Goal: Navigation & Orientation: Find specific page/section

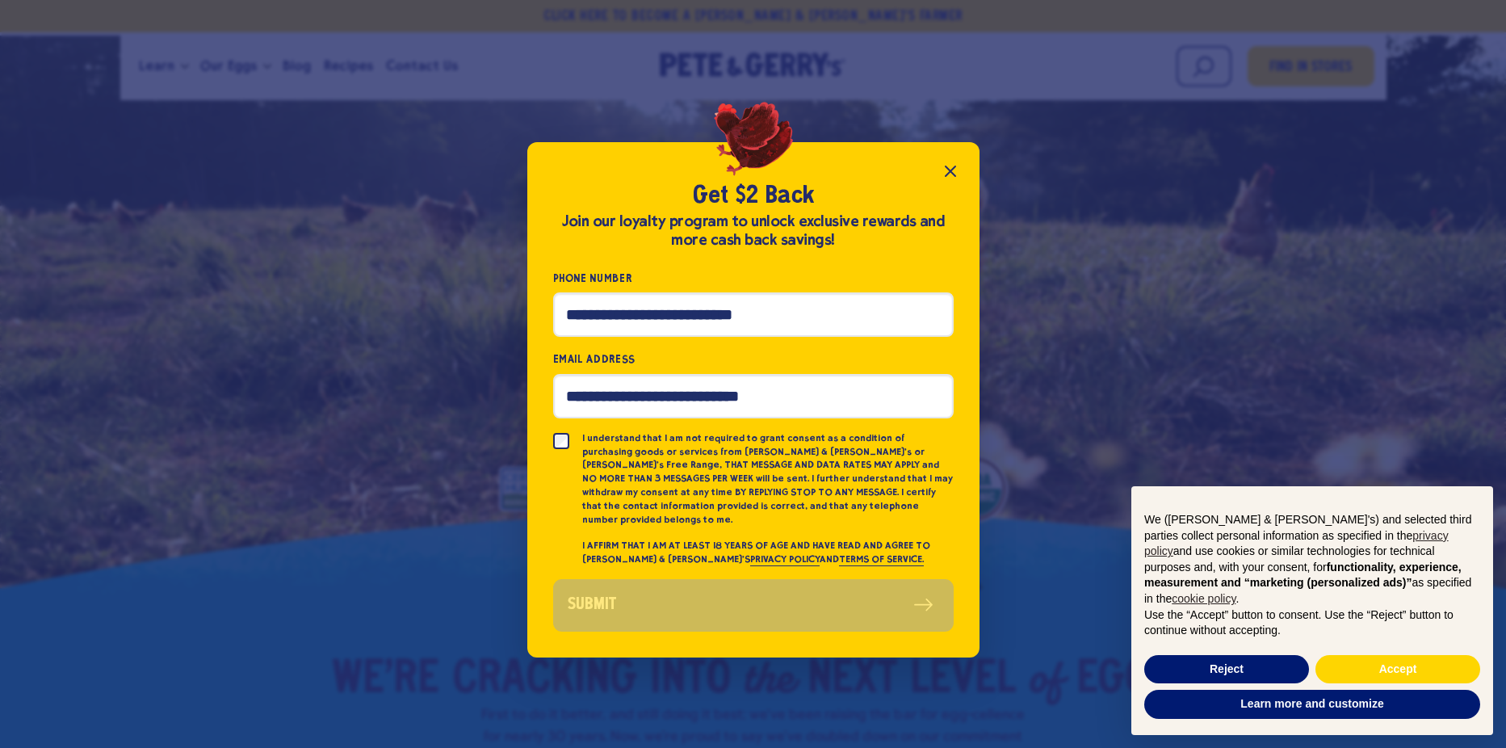
click at [948, 178] on icon "Close popup" at bounding box center [950, 171] width 19 height 19
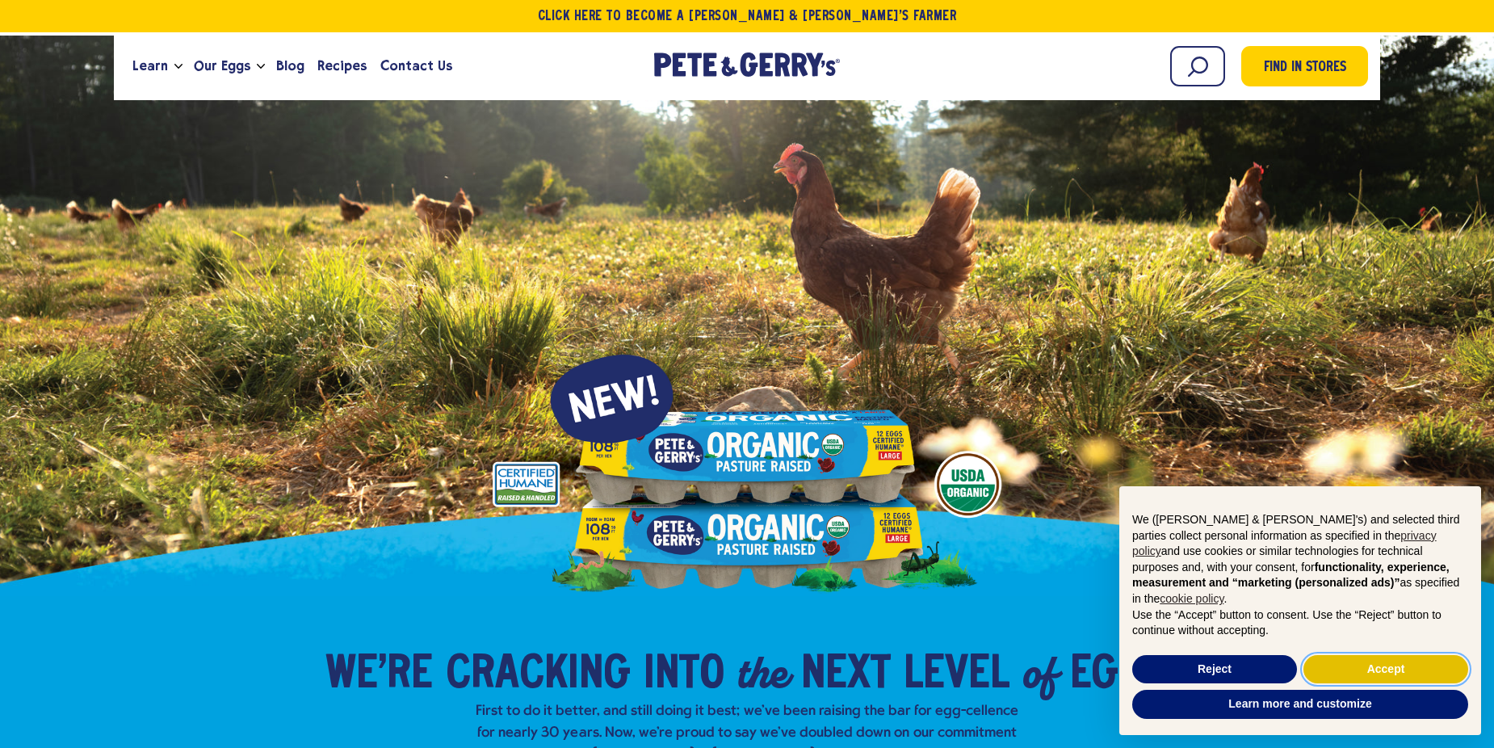
click at [1324, 657] on button "Accept" at bounding box center [1385, 669] width 165 height 29
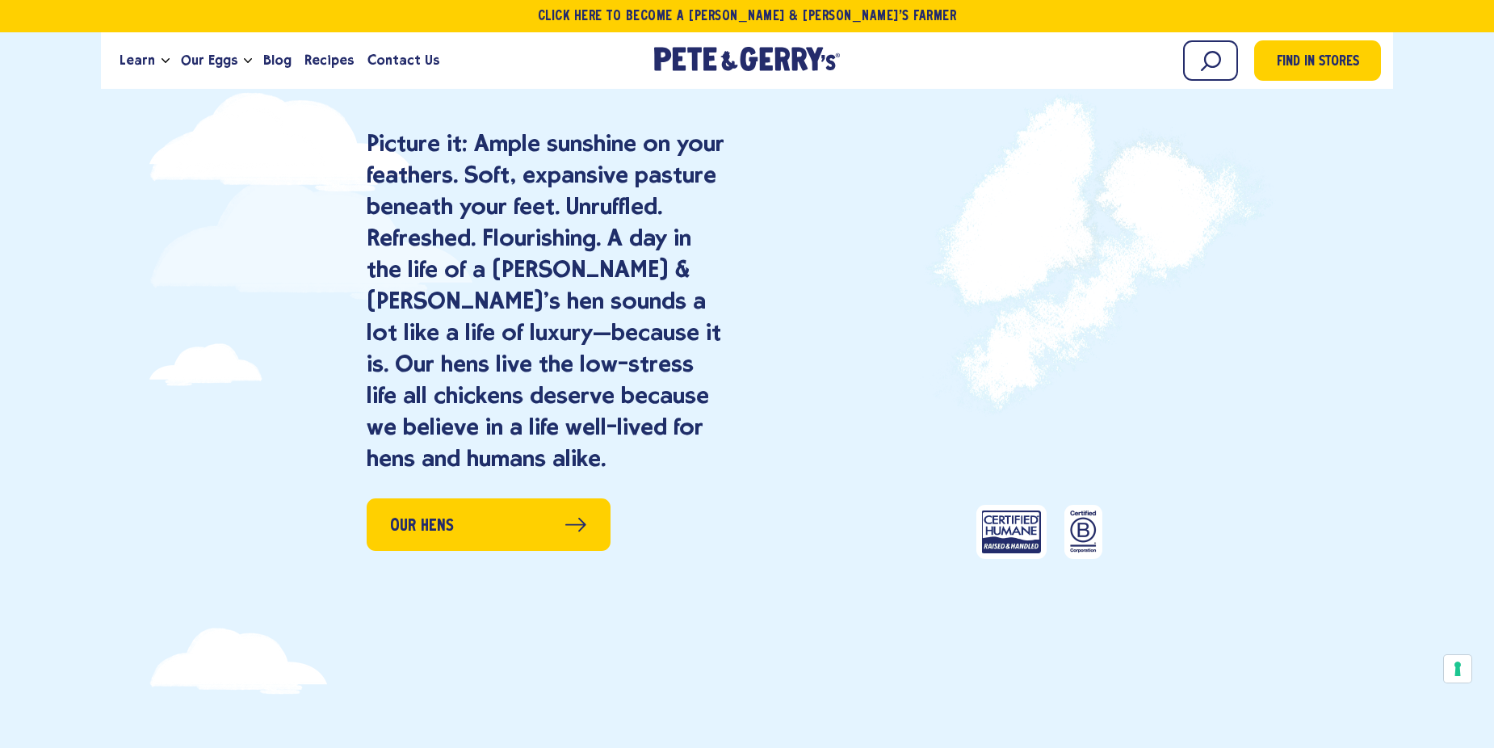
scroll to position [1857, 0]
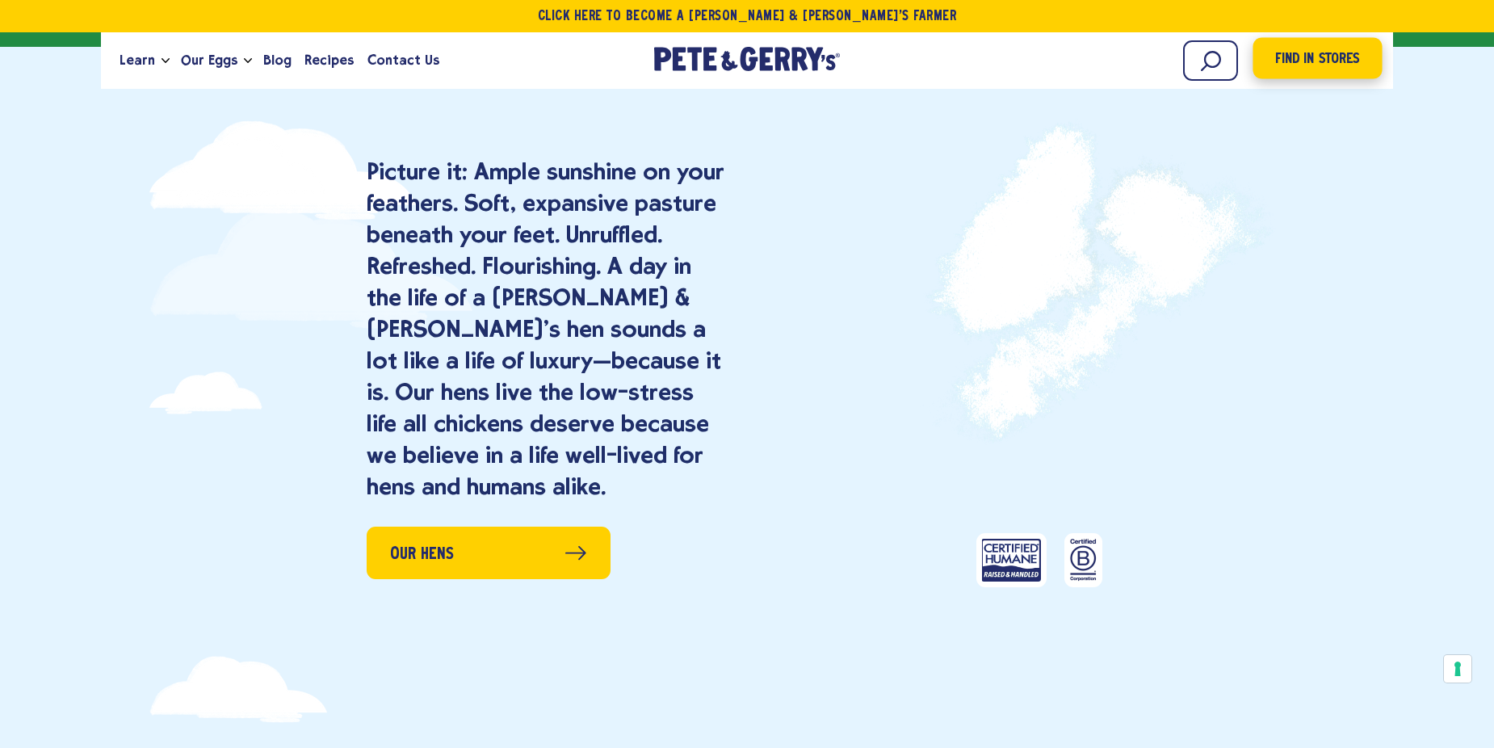
click at [1307, 60] on span "Find in Stores" at bounding box center [1317, 59] width 84 height 22
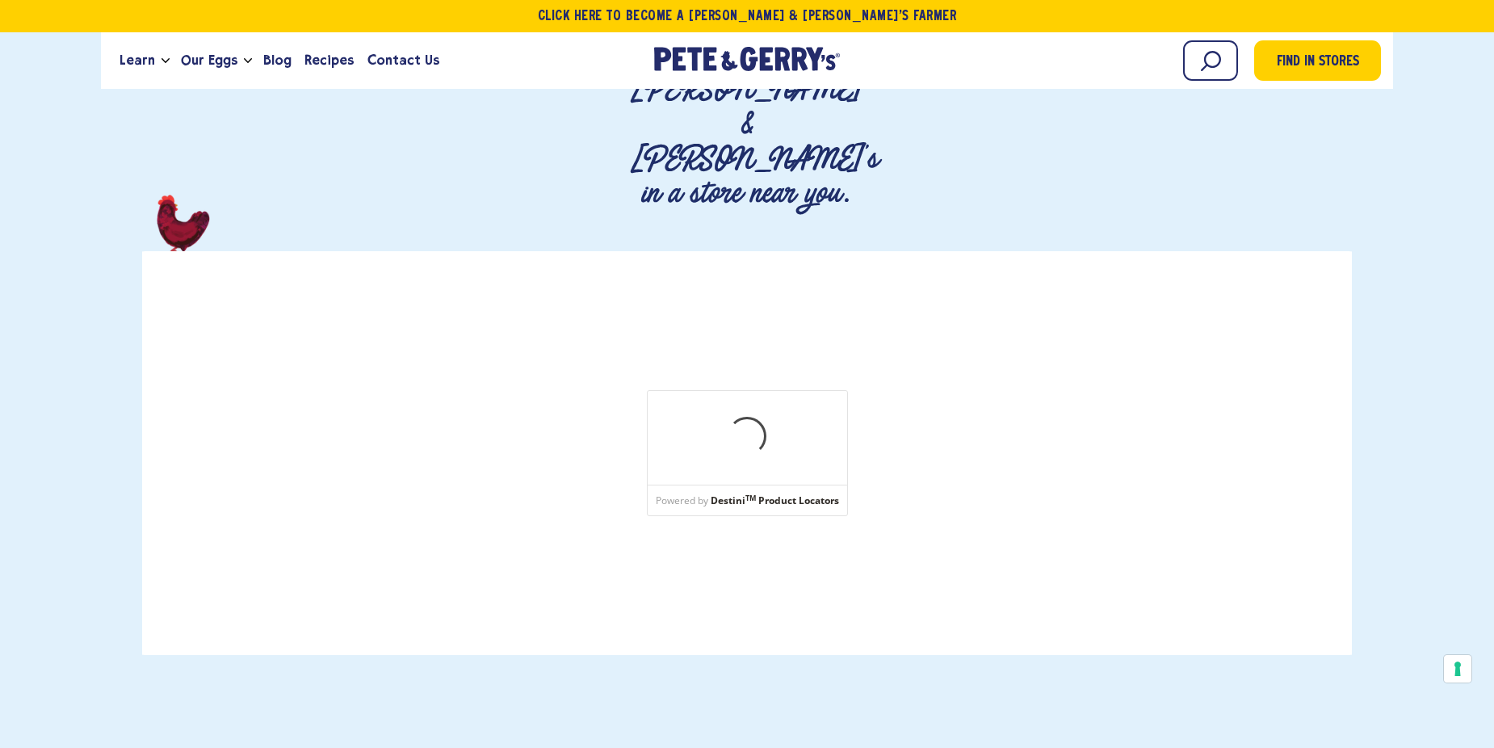
scroll to position [242, 0]
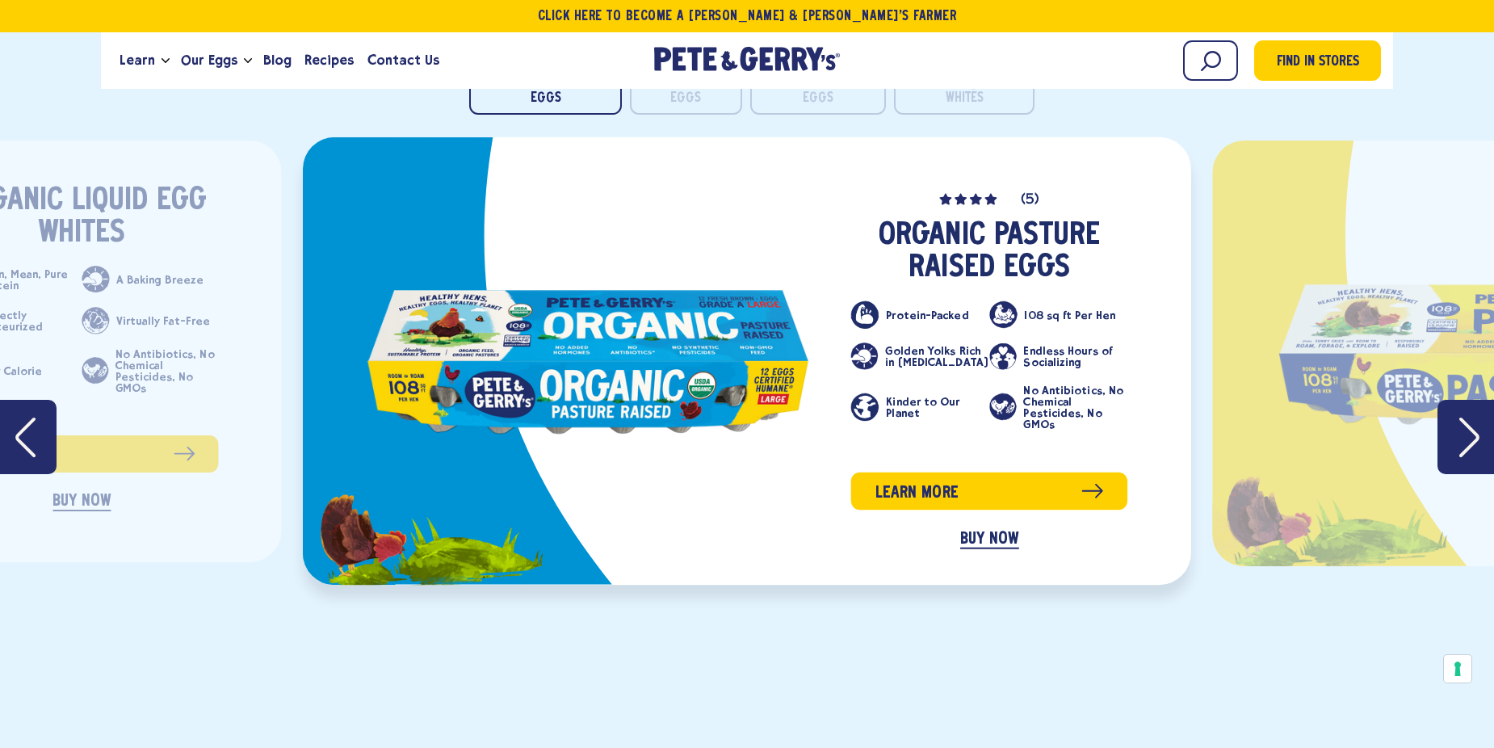
scroll to position [3392, 0]
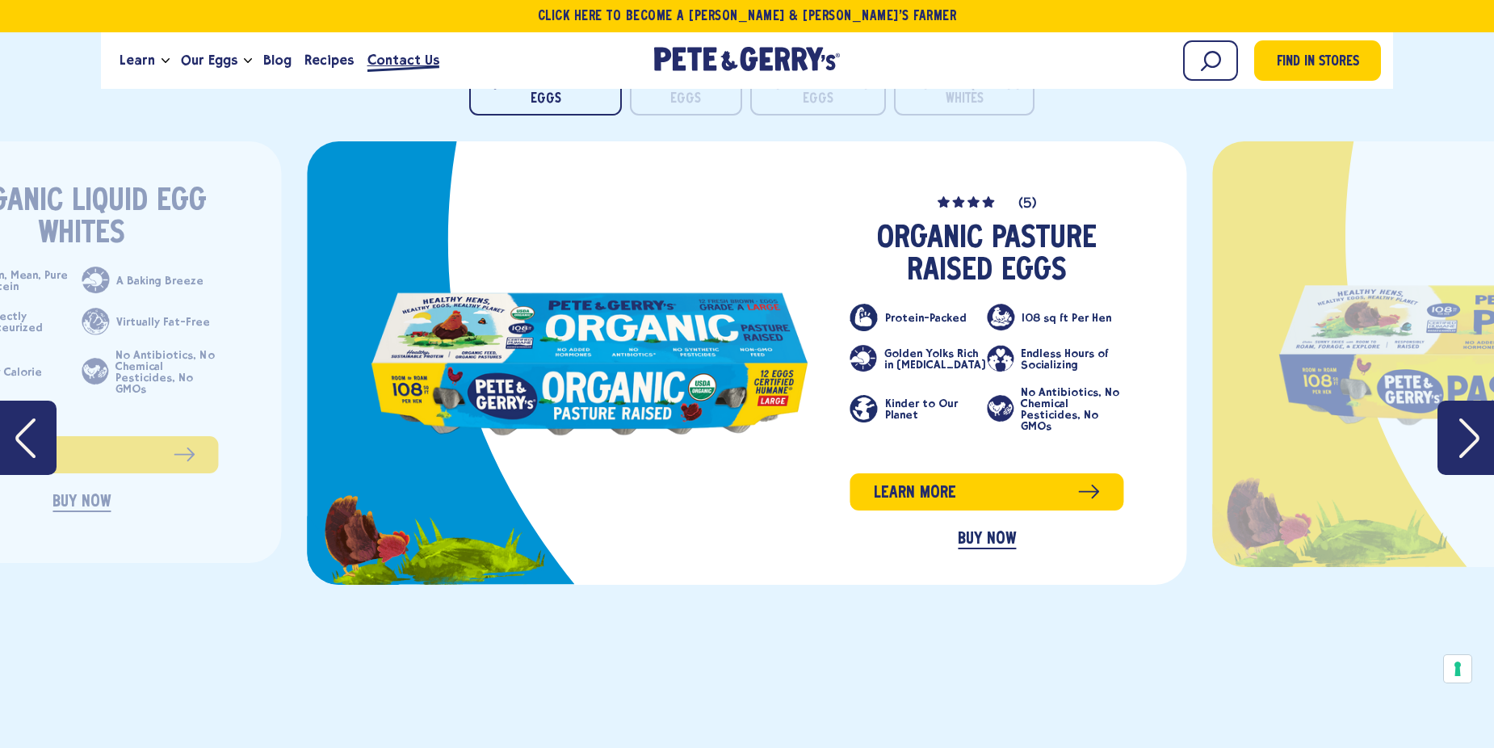
click at [393, 65] on span "Contact Us" at bounding box center [403, 60] width 72 height 20
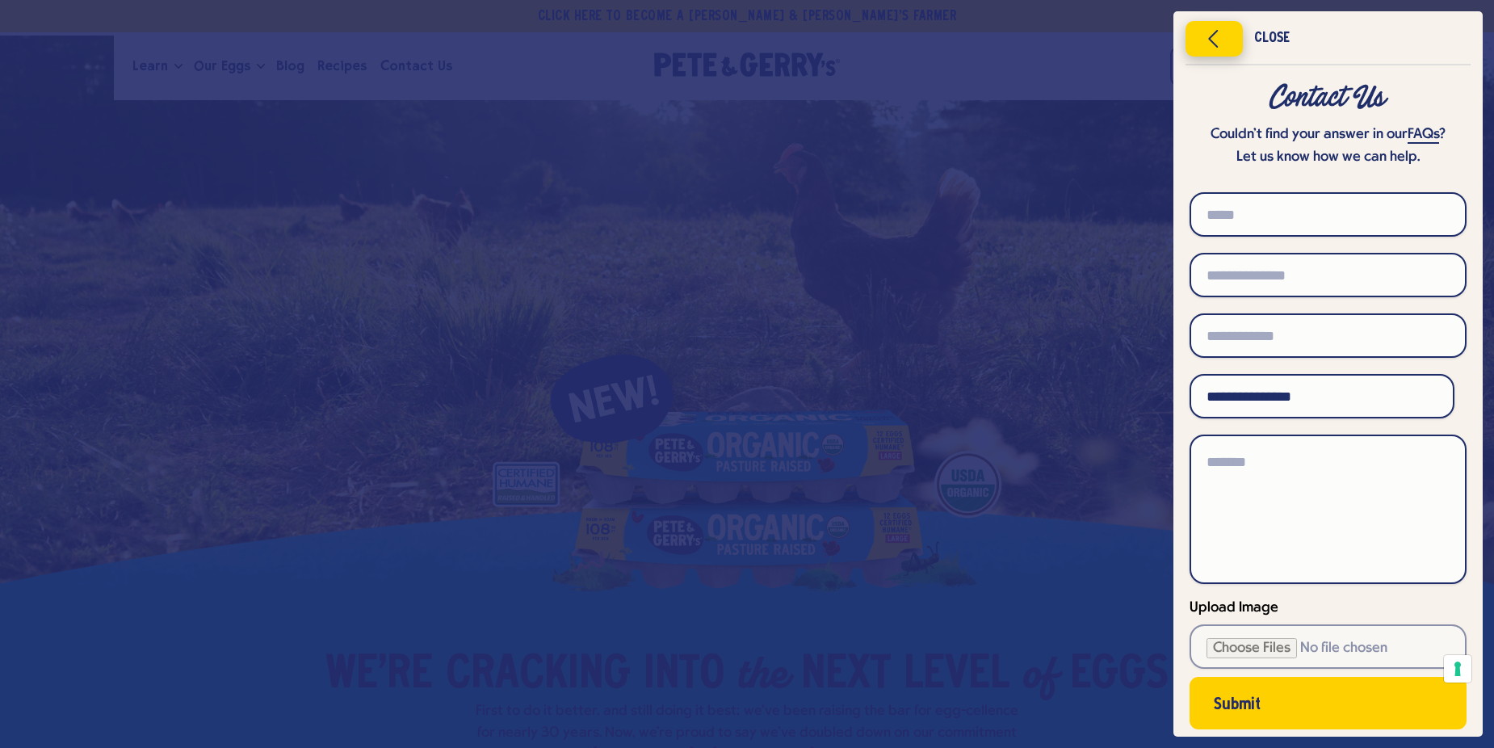
click at [1206, 38] on icon "Close menu" at bounding box center [1214, 39] width 41 height 24
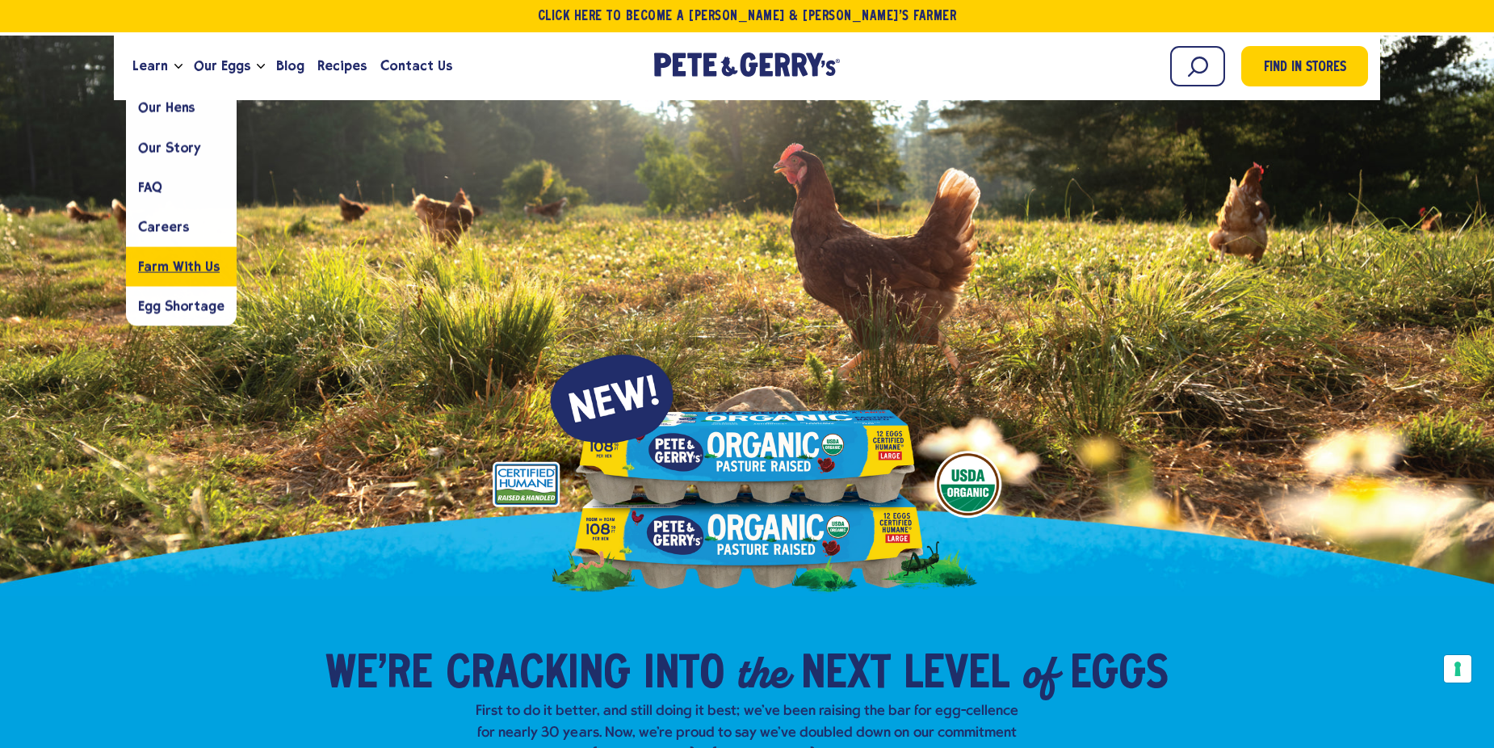
click at [189, 271] on span "Farm With Us" at bounding box center [179, 265] width 82 height 15
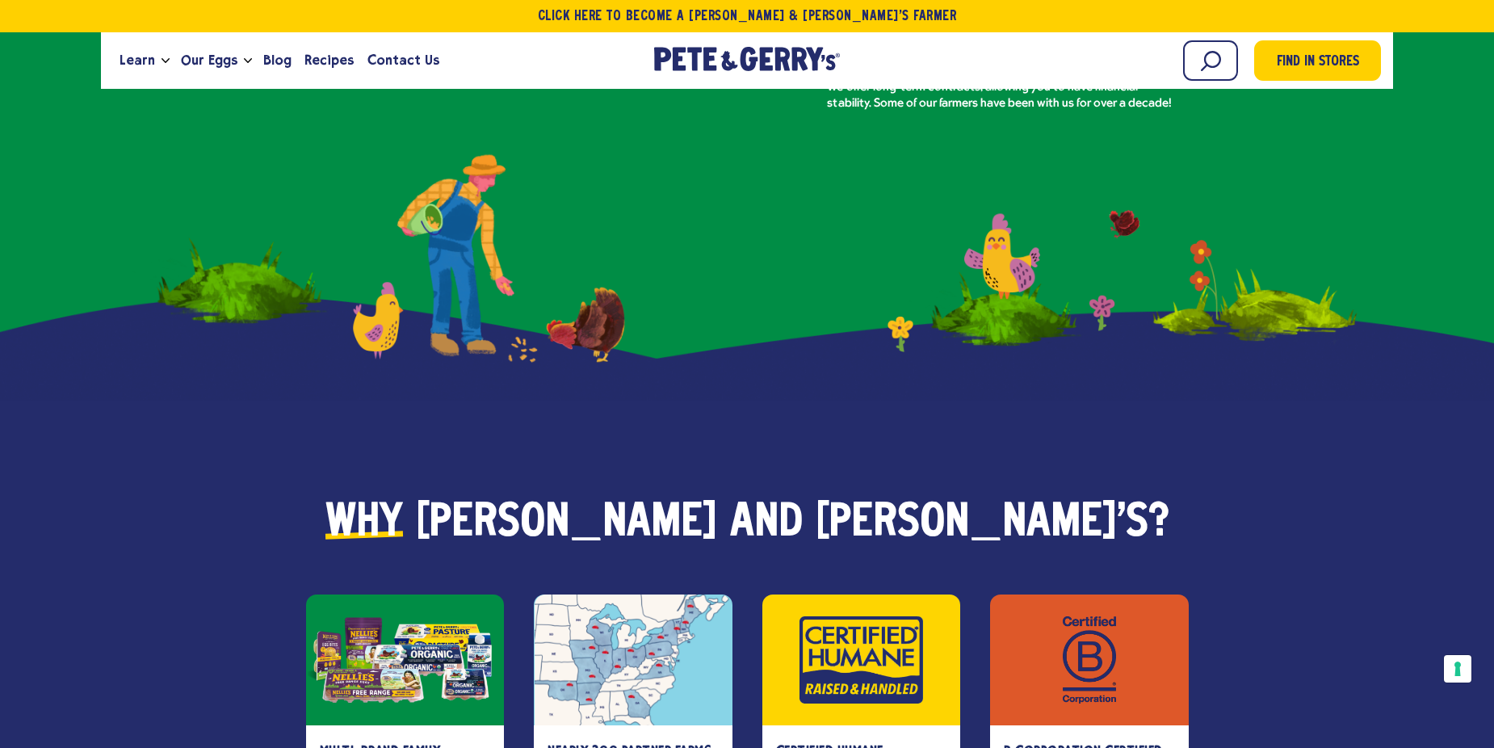
scroll to position [2019, 0]
